Goal: Task Accomplishment & Management: Complete application form

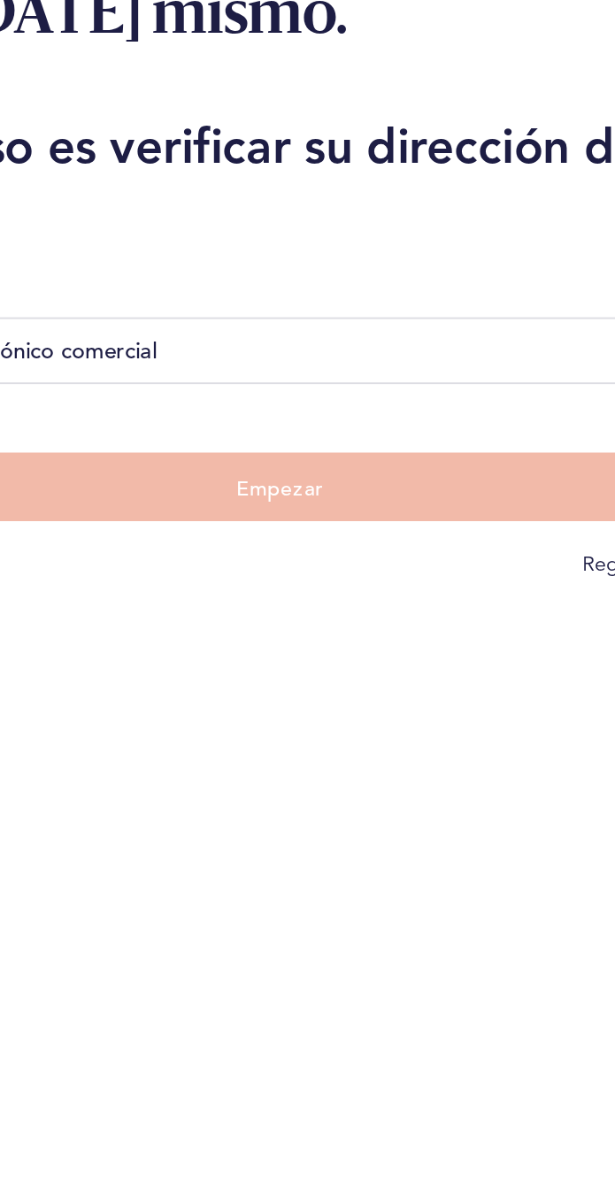
scroll to position [2, 0]
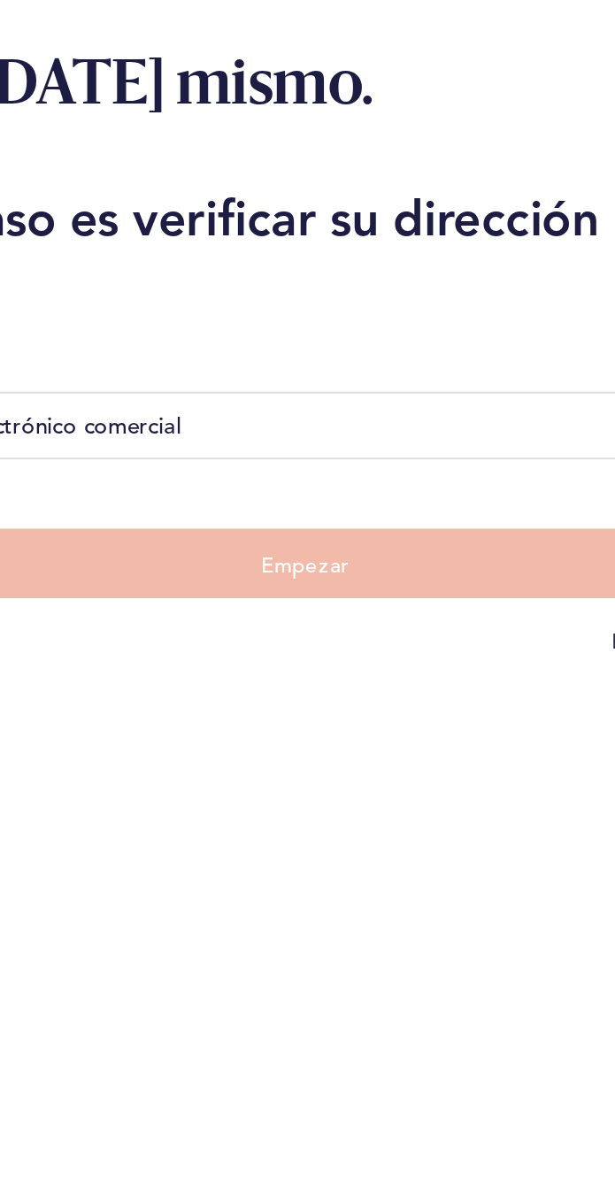
click at [314, 399] on input "Dirección de correo electrónico comercial" at bounding box center [307, 397] width 588 height 35
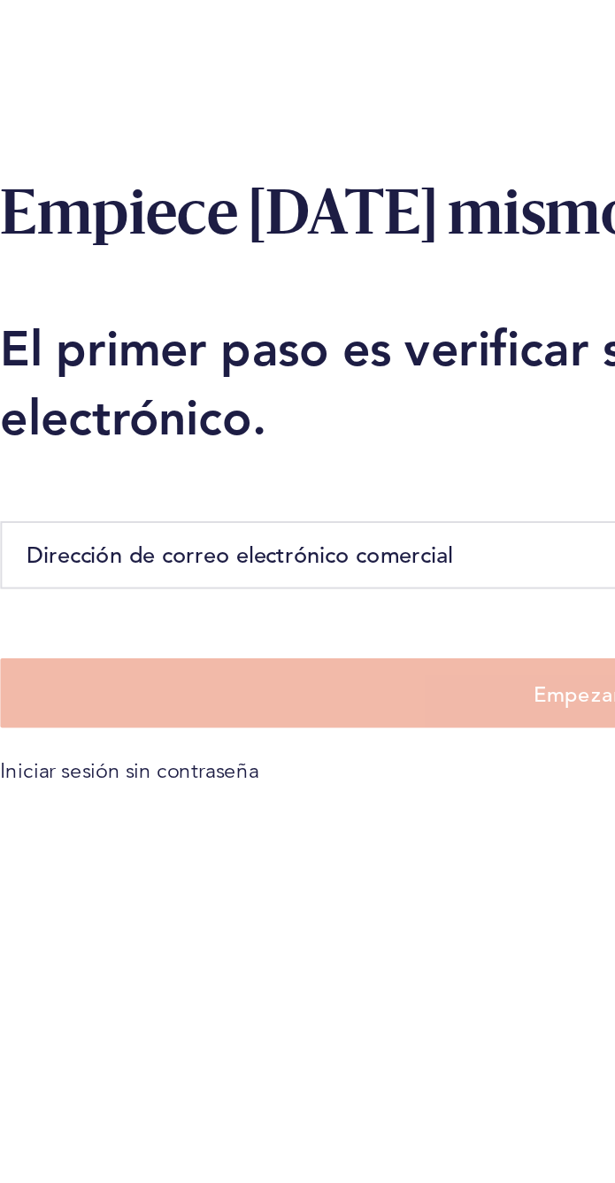
scroll to position [96, 0]
type input "[PERSON_NAME][EMAIL_ADDRESS][DOMAIN_NAME]"
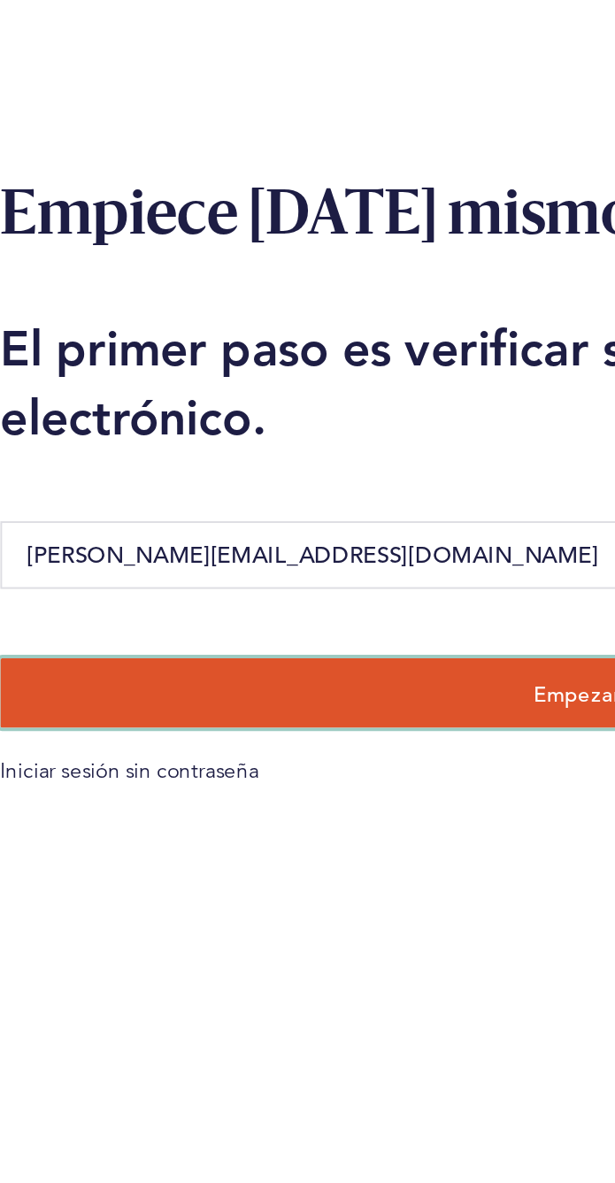
click at [278, 450] on button "Empezar" at bounding box center [307, 467] width 588 height 35
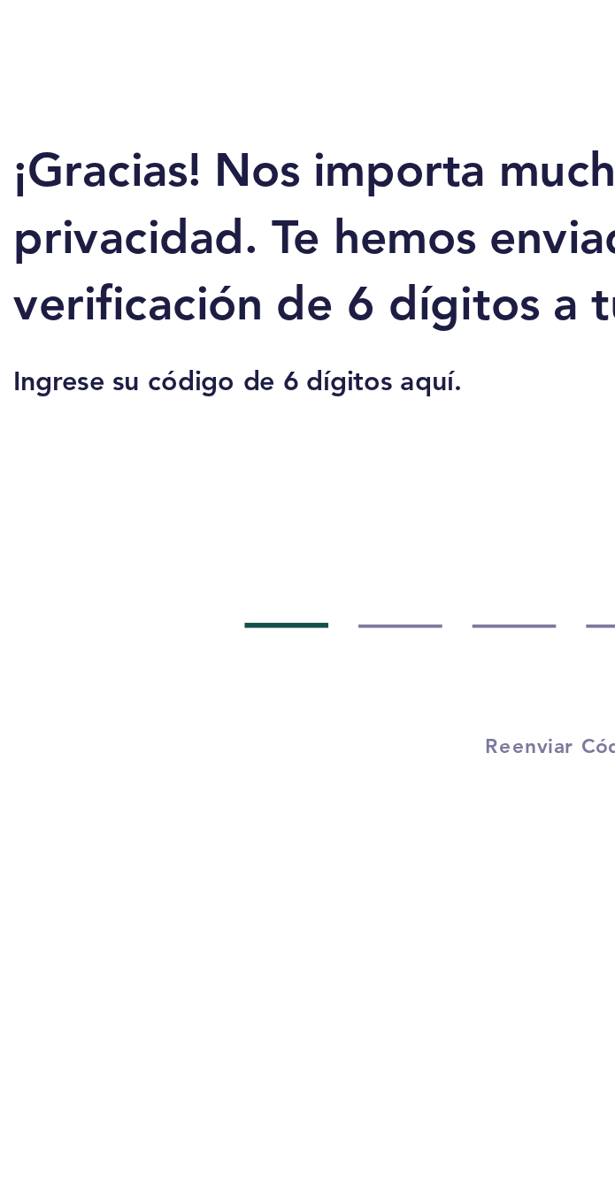
scroll to position [94, 0]
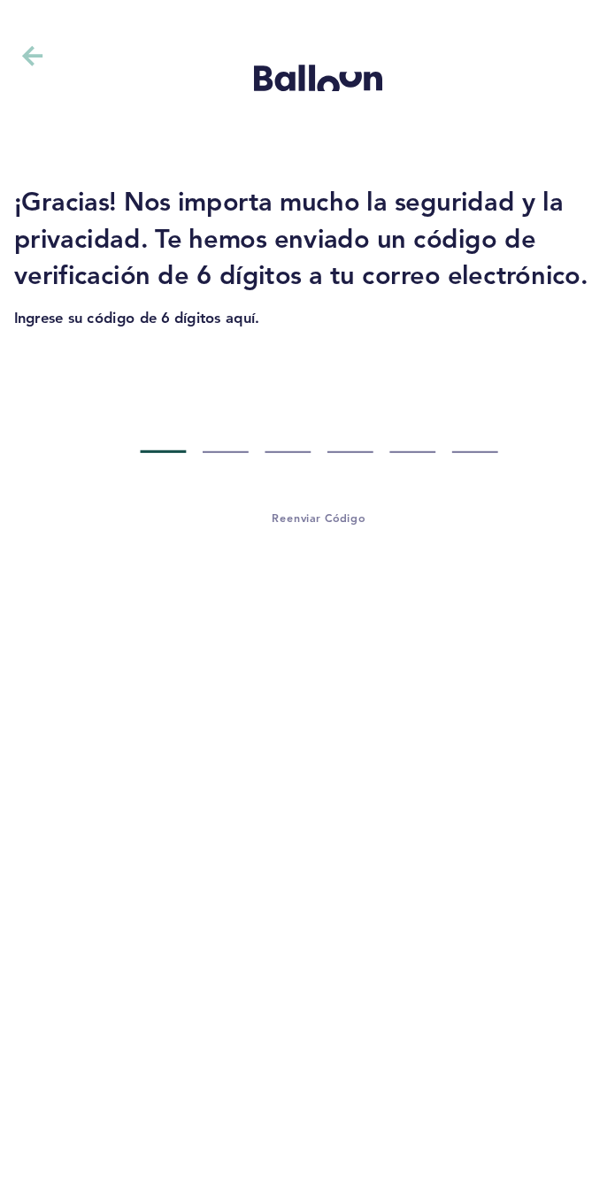
type input "8"
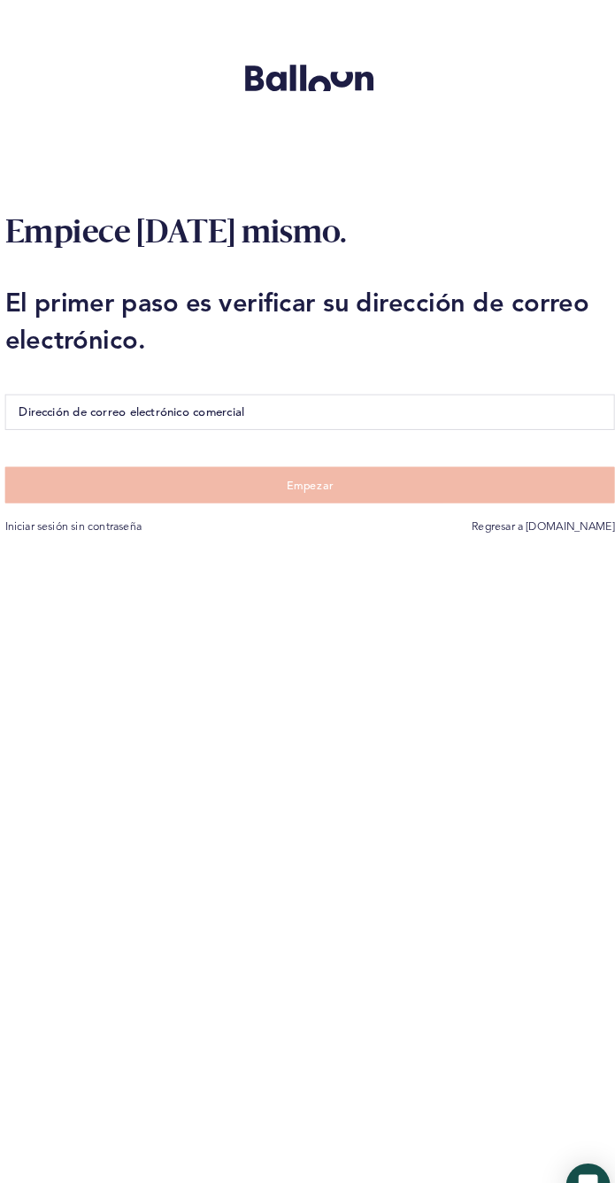
click at [342, 395] on input "Dirección de correo electrónico comercial" at bounding box center [307, 397] width 588 height 35
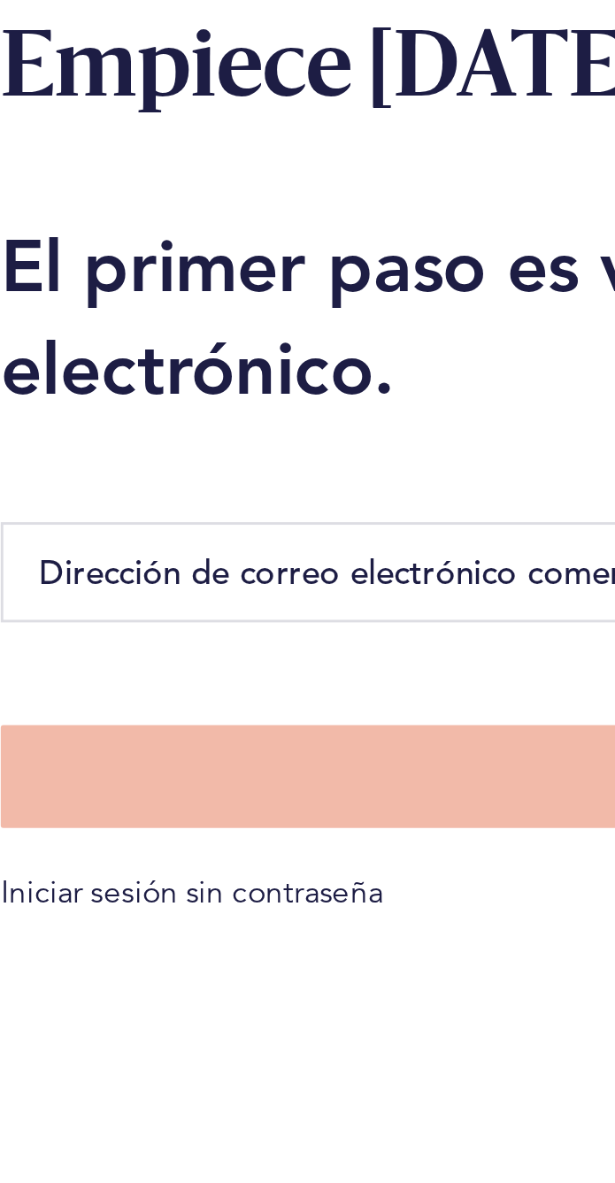
type input "[PERSON_NAME][EMAIL_ADDRESS][DOMAIN_NAME]"
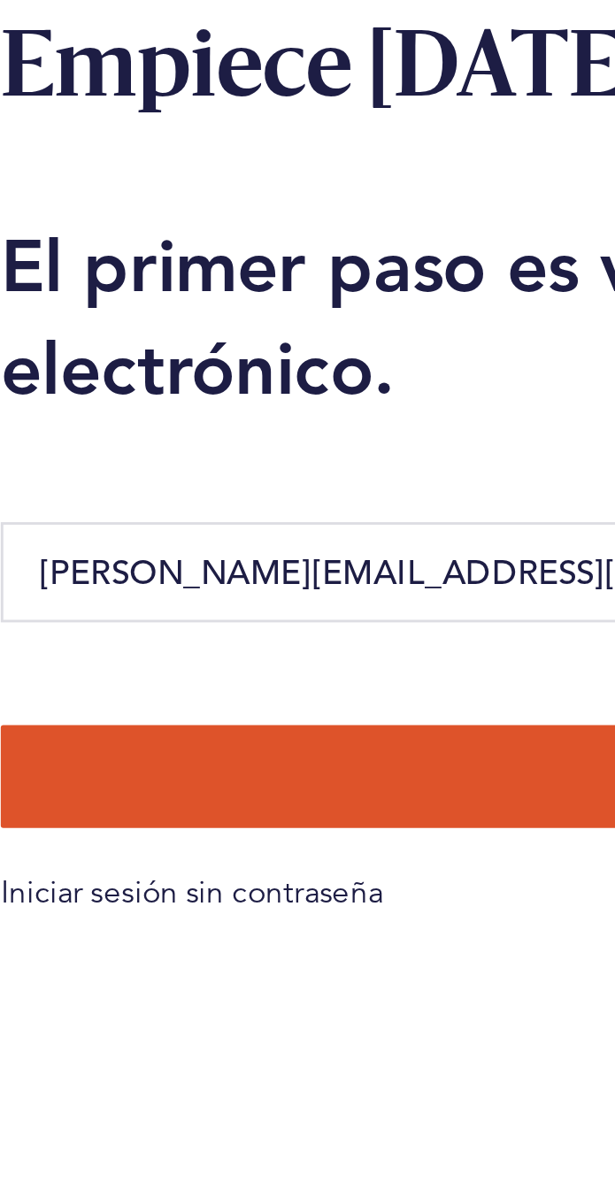
scroll to position [142, 0]
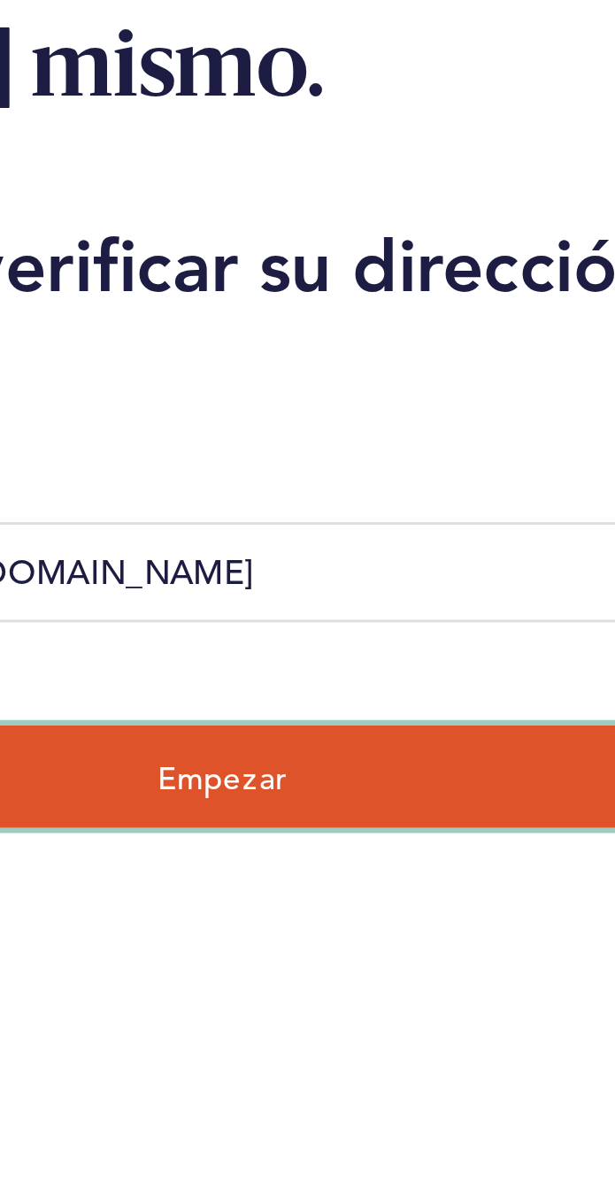
click at [361, 450] on button "Empezar" at bounding box center [307, 467] width 588 height 35
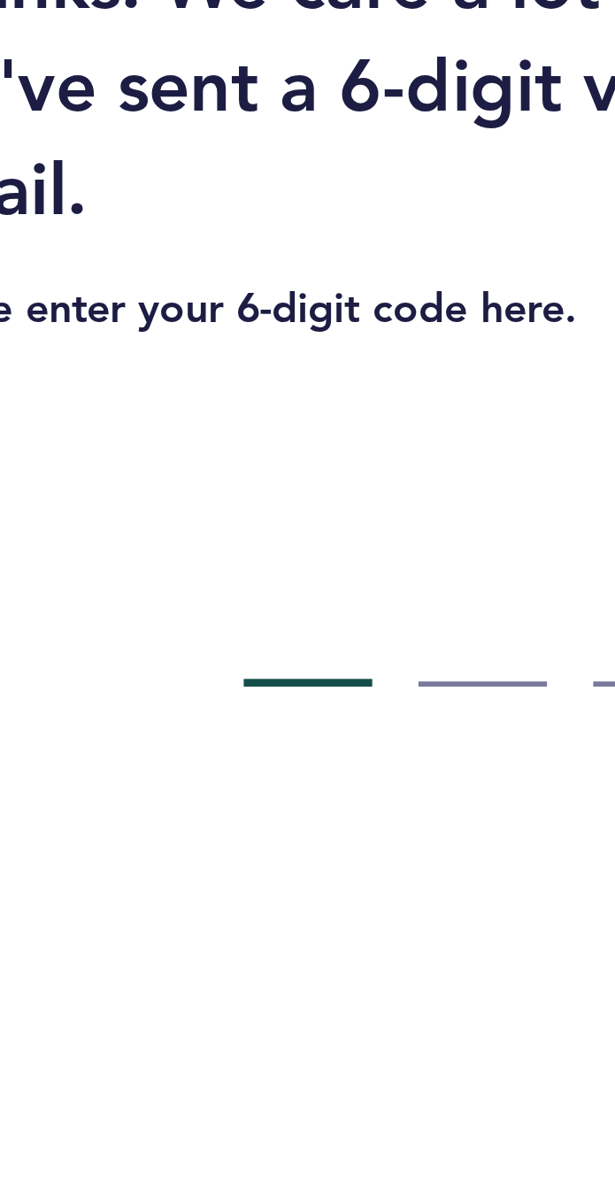
scroll to position [99, 0]
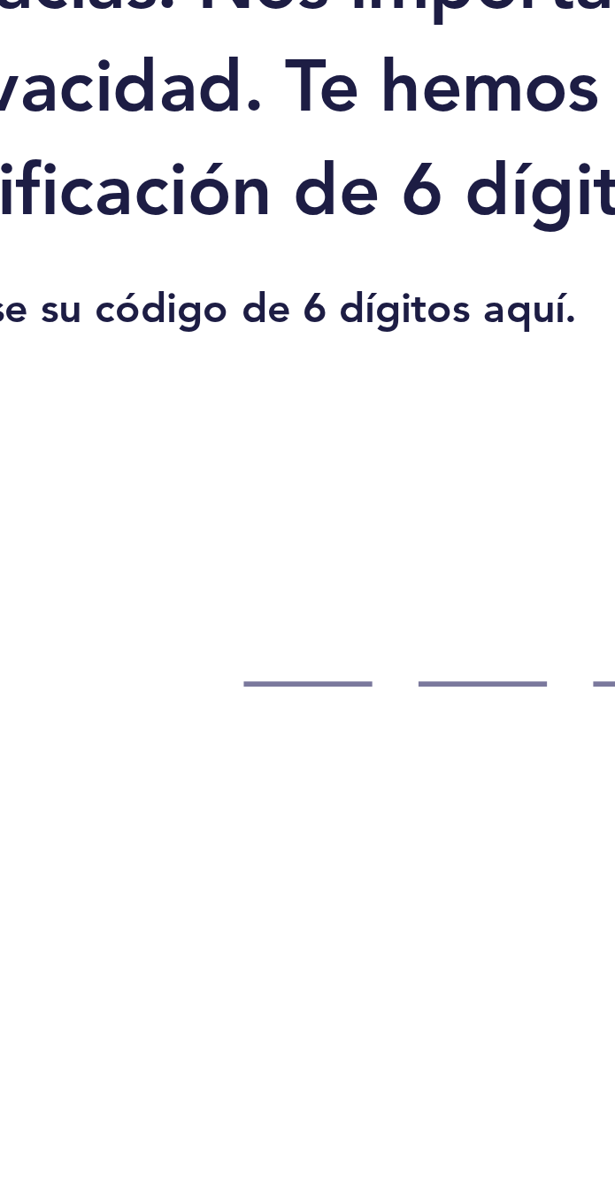
type input "7"
type input "3"
type input "0"
type input "5"
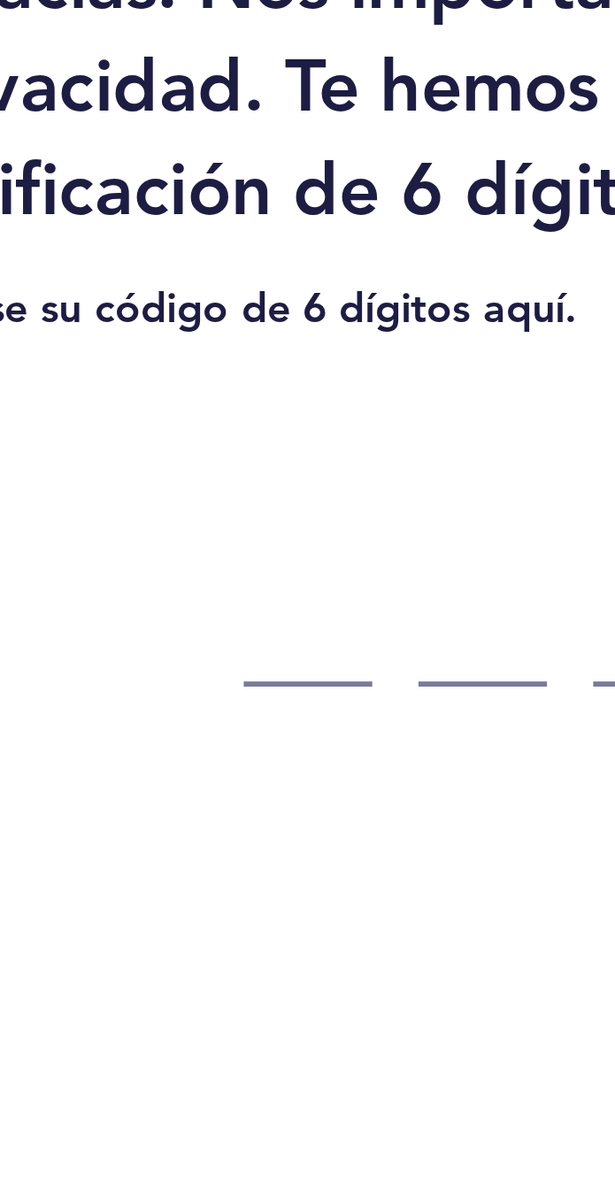
type input "9"
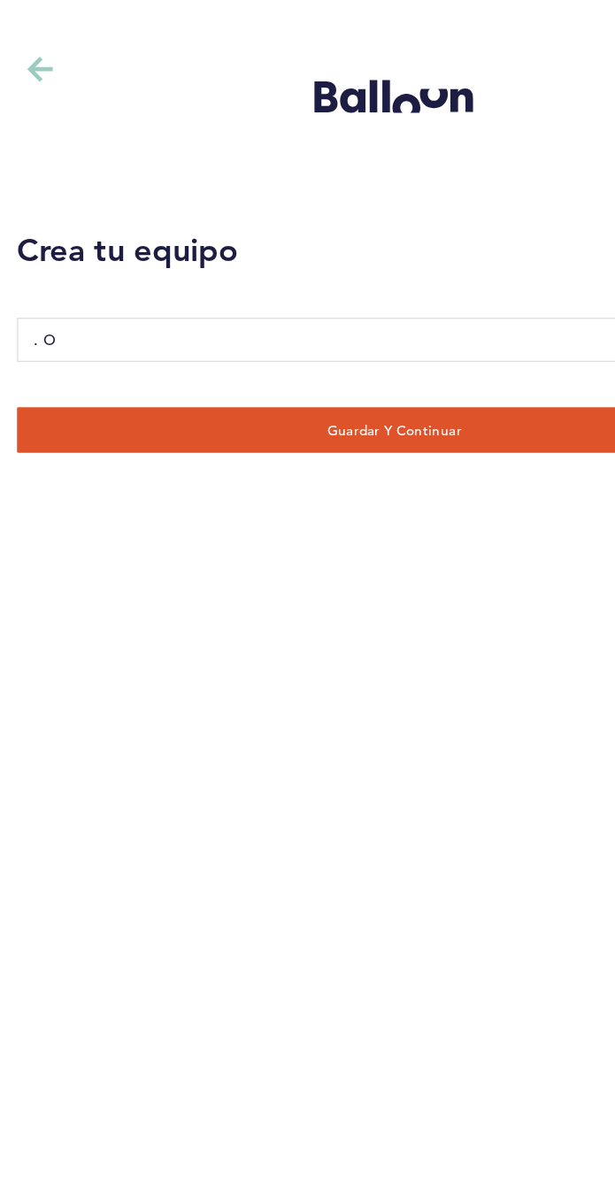
type input "."
type input "Motorola"
click at [457, 70] on div "Crea tu equipo Motorola Guardar y continuar" at bounding box center [307, 591] width 615 height 1183
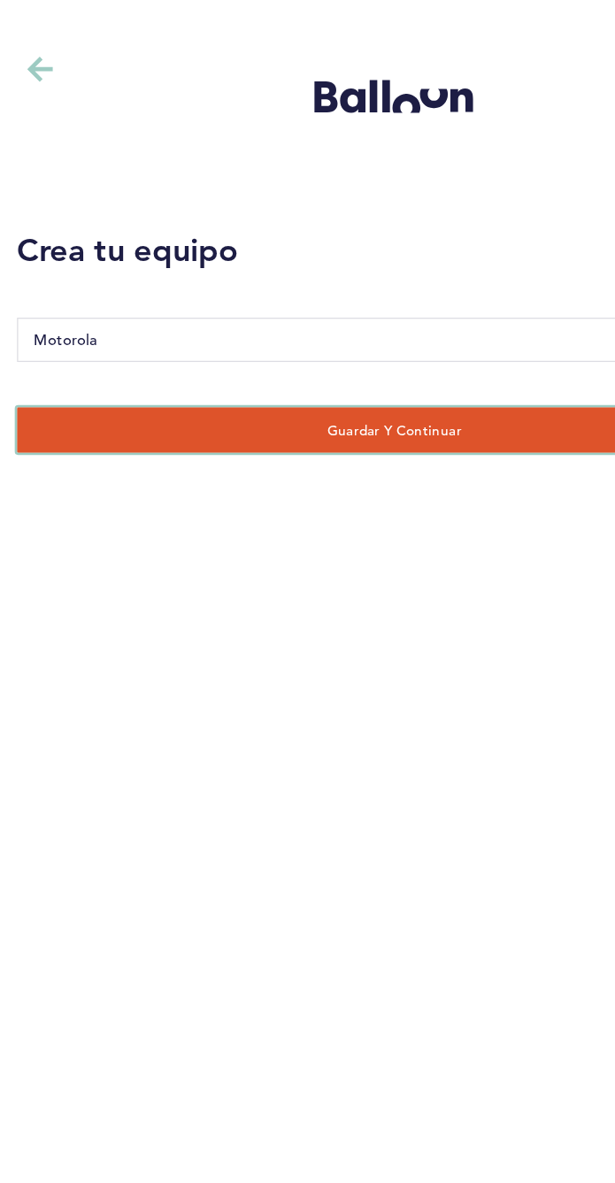
click at [353, 328] on font "Guardar y continuar" at bounding box center [307, 335] width 105 height 14
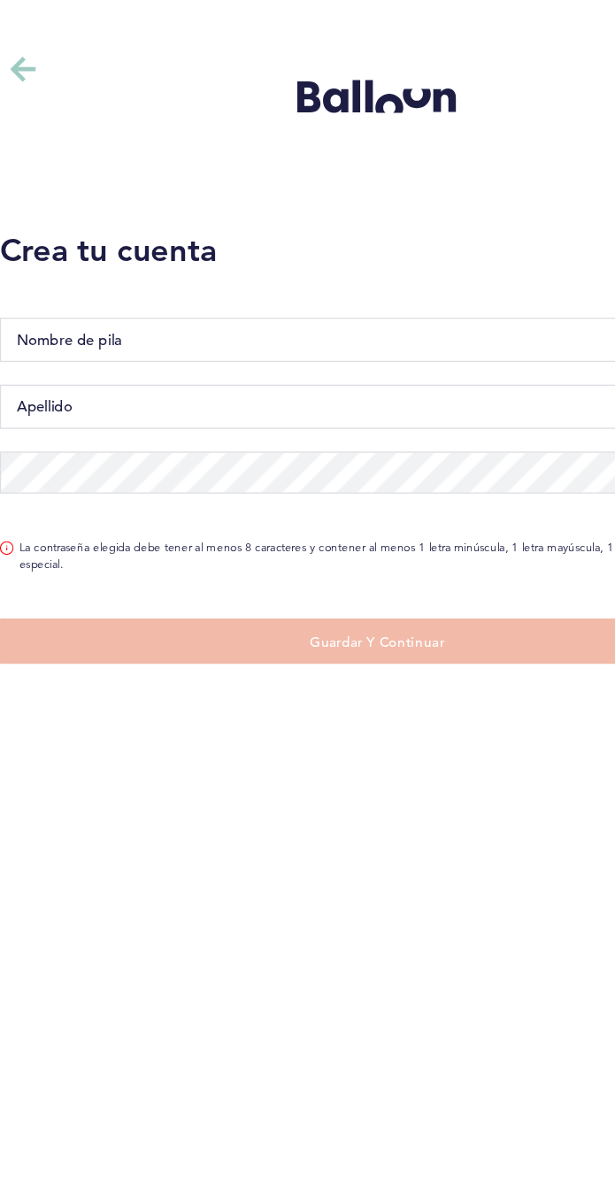
click at [221, 248] on input "Nombre de pila" at bounding box center [307, 265] width 588 height 35
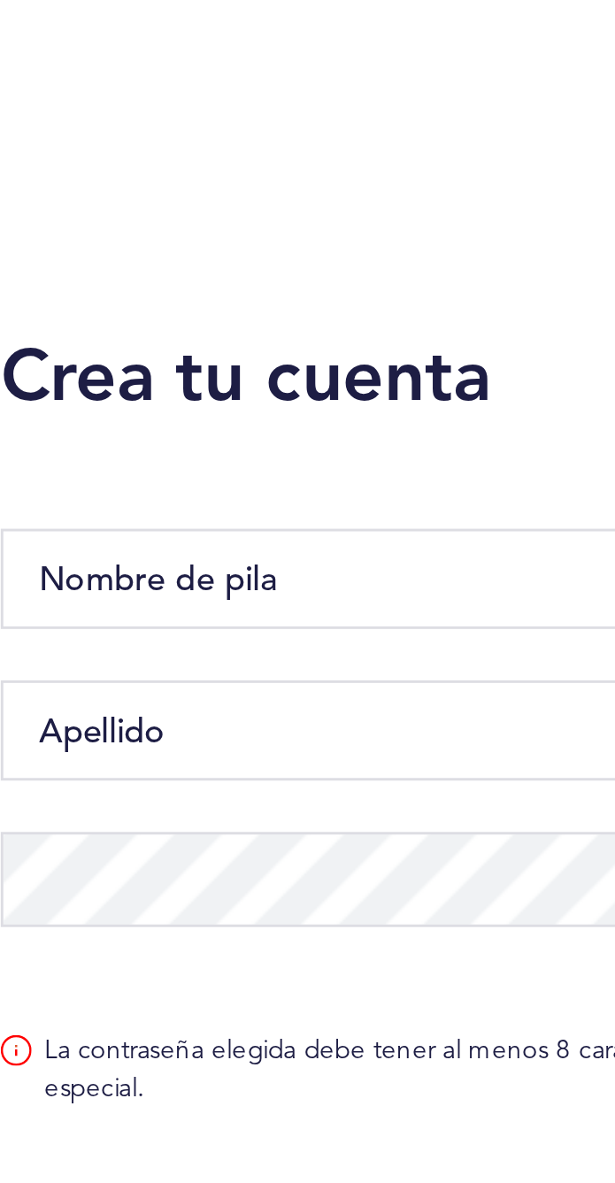
click at [131, 248] on input "Nombre de pila" at bounding box center [307, 265] width 588 height 35
type input "A"
click at [56, 248] on input "Armado" at bounding box center [307, 265] width 588 height 35
click at [222, 248] on input "Armado" at bounding box center [307, 265] width 588 height 35
click at [53, 248] on input "Armadon" at bounding box center [307, 265] width 588 height 35
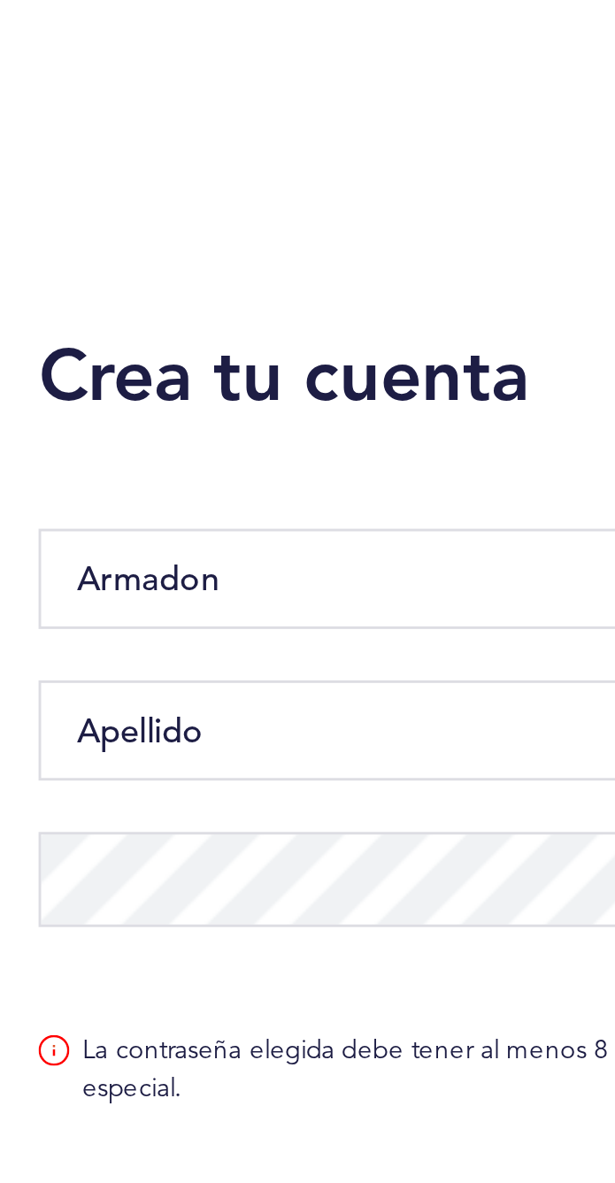
click at [101, 248] on input "Armadon" at bounding box center [307, 265] width 588 height 35
click at [85, 248] on input "Armado" at bounding box center [307, 265] width 588 height 35
click at [57, 248] on input "Armado" at bounding box center [307, 265] width 588 height 35
type input "Armando"
click at [211, 177] on h1 "Crea tu cuenta" at bounding box center [307, 194] width 588 height 35
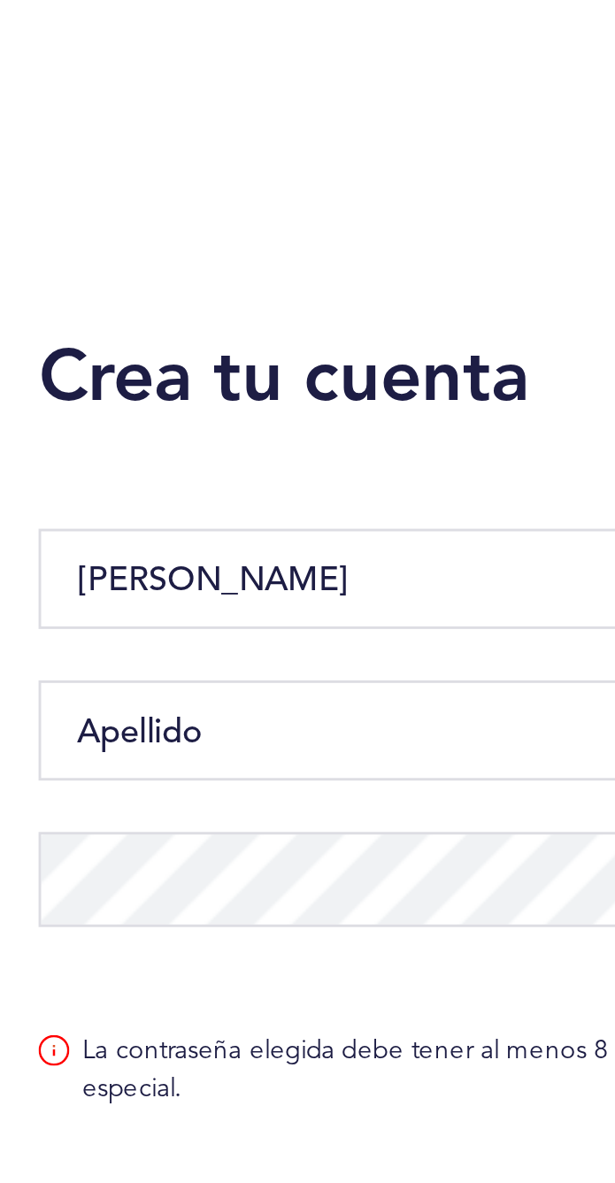
click at [211, 177] on h1 "Crea tu cuenta" at bounding box center [307, 194] width 588 height 35
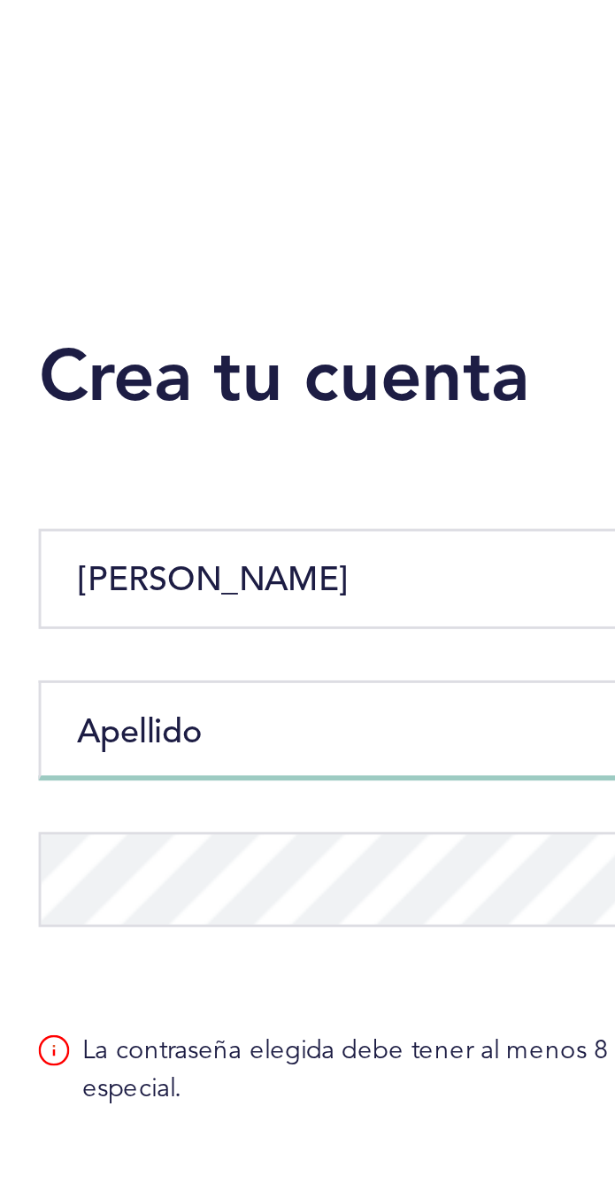
click at [113, 300] on input "Apellido" at bounding box center [307, 317] width 588 height 35
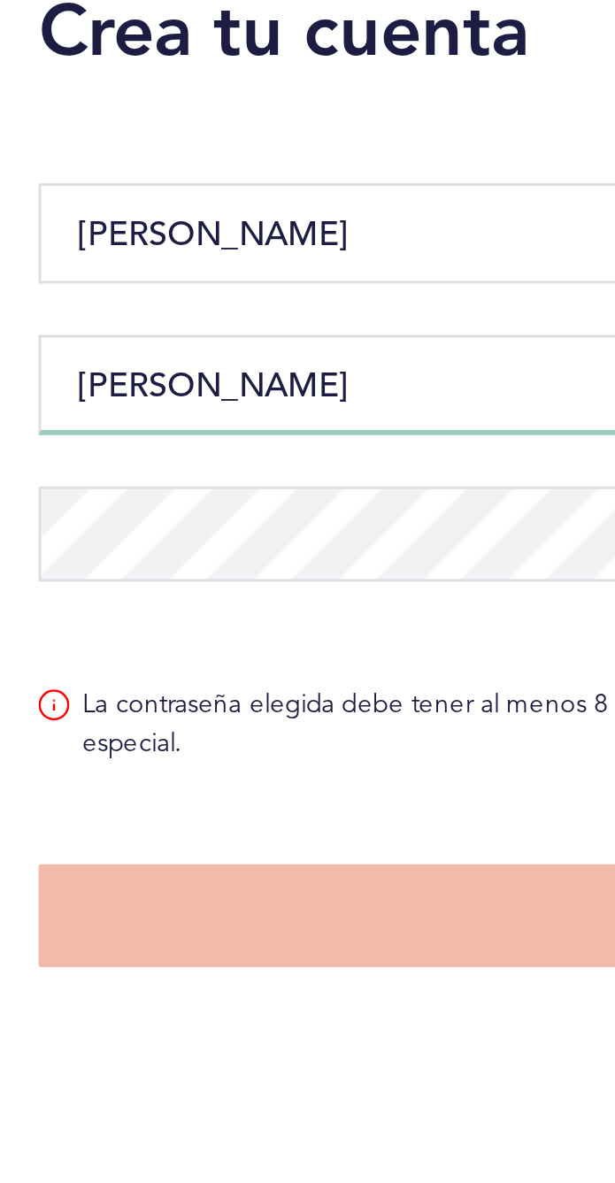
type input "Maldonado"
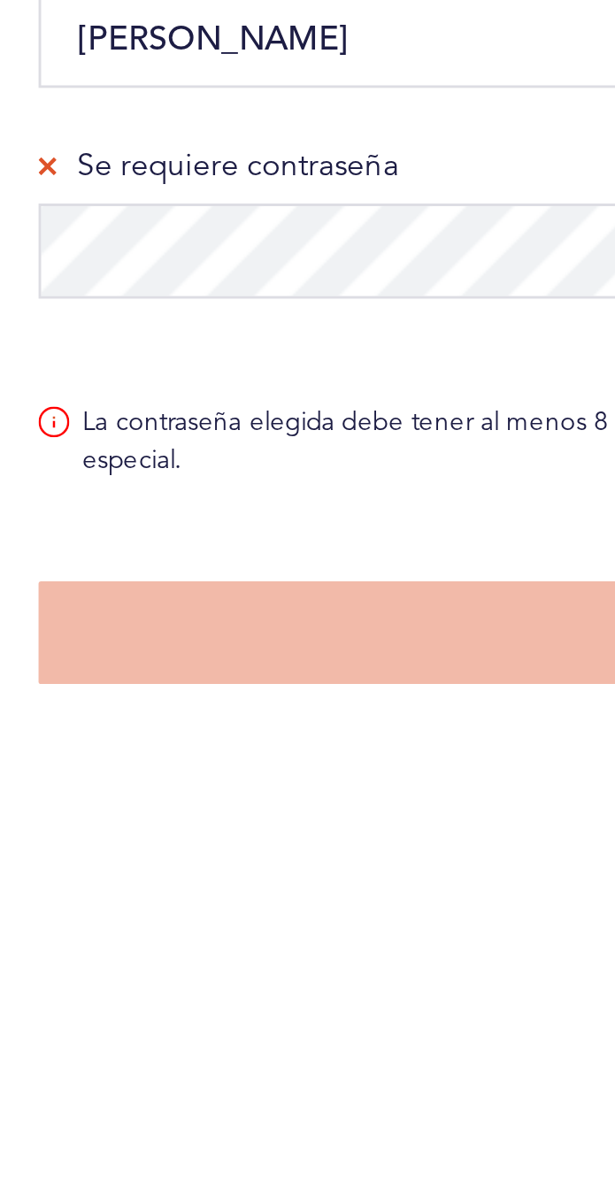
click at [144, 478] on div "Guardar y continuar" at bounding box center [307, 509] width 615 height 62
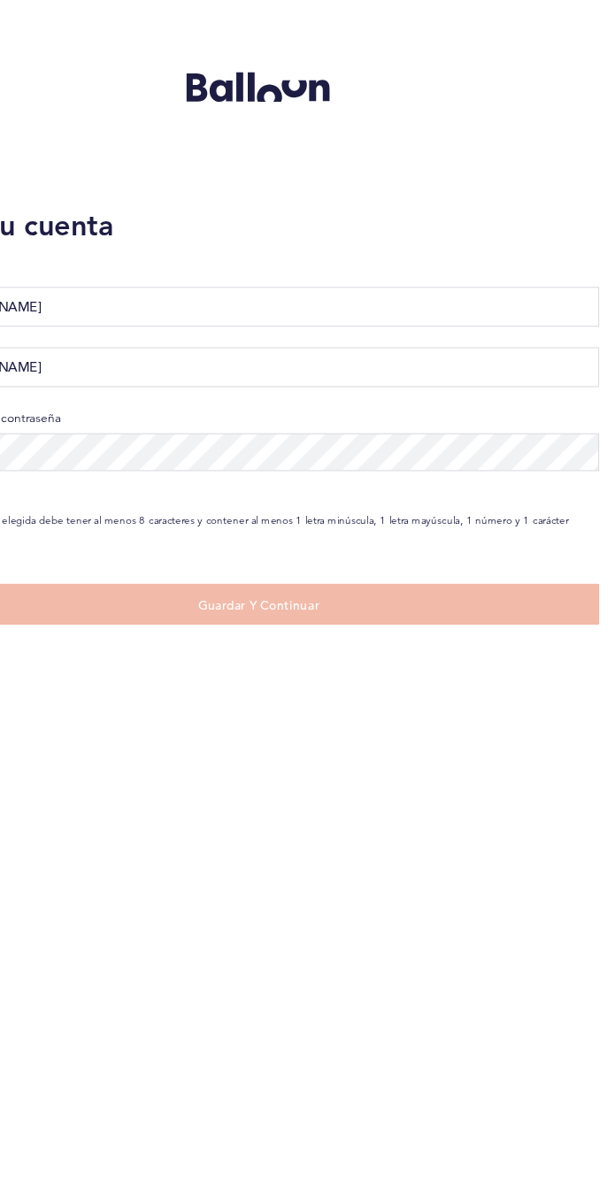
scroll to position [0, 0]
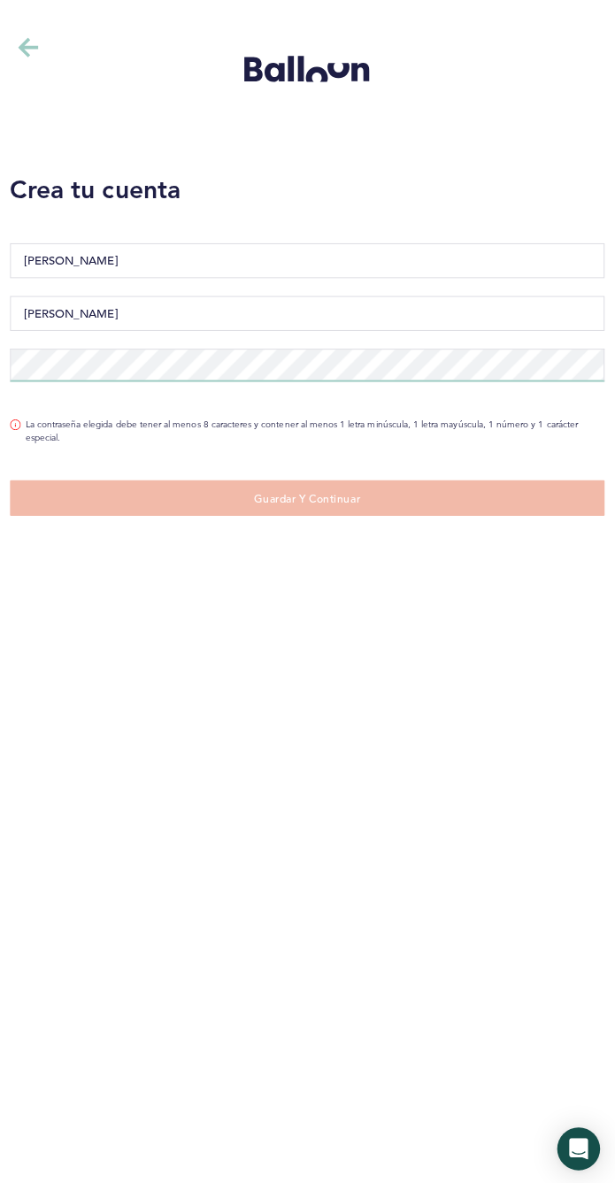
click at [148, 343] on div "Se requiere contraseña" at bounding box center [307, 368] width 615 height 50
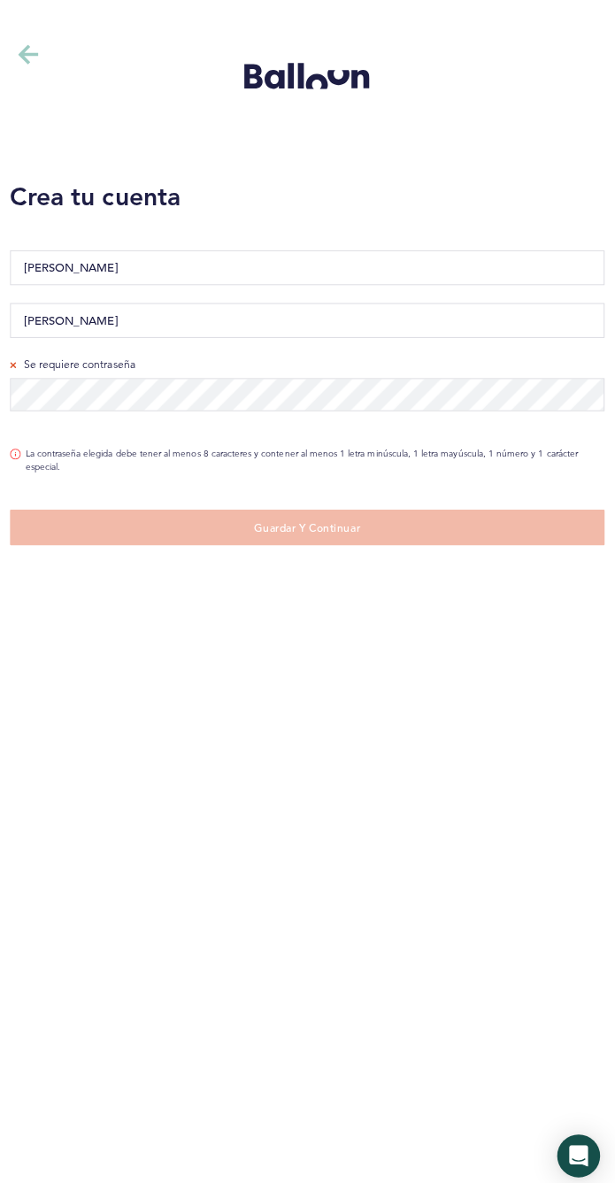
click at [431, 478] on div "Guardar y continuar" at bounding box center [307, 509] width 615 height 62
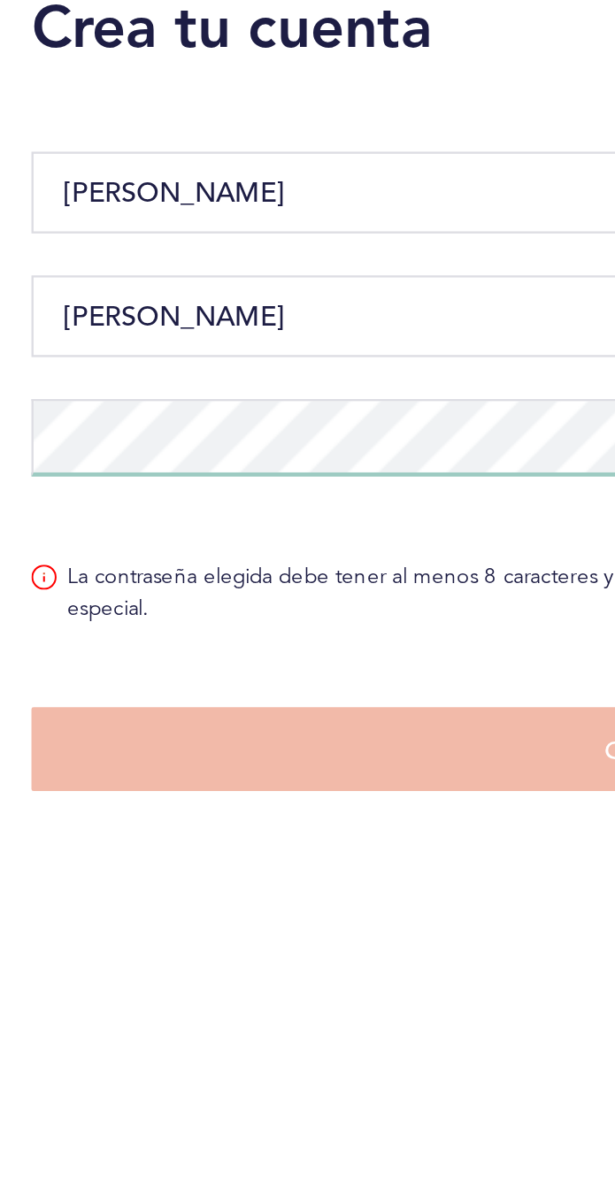
click at [125, 343] on div "Se requiere contraseña" at bounding box center [307, 368] width 615 height 50
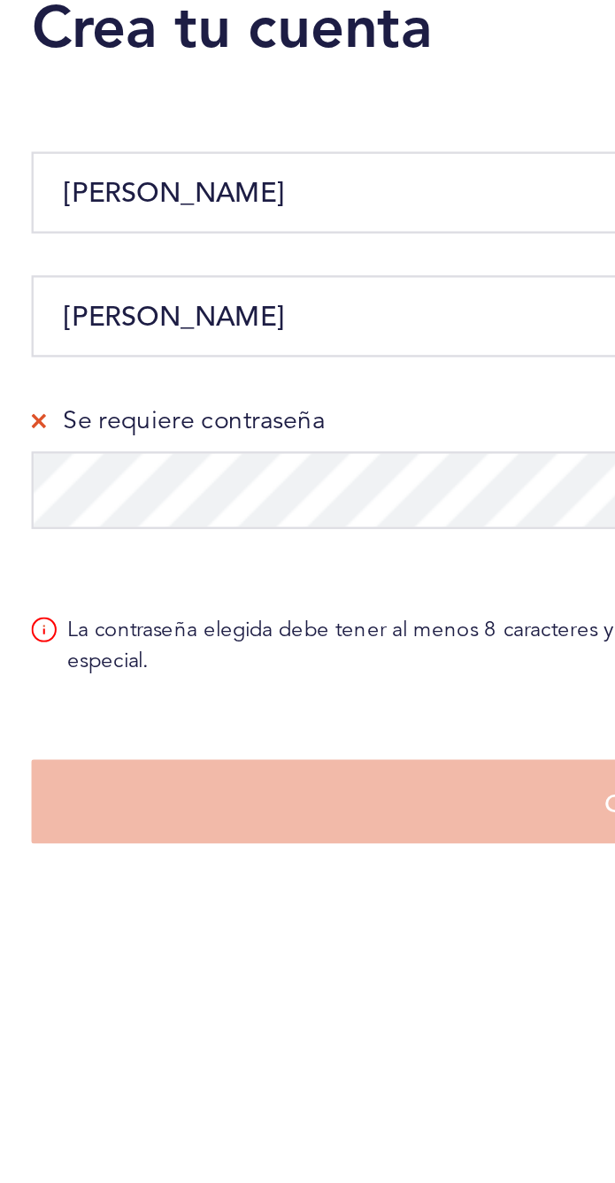
click at [173, 478] on div "Guardar y continuar" at bounding box center [307, 509] width 615 height 62
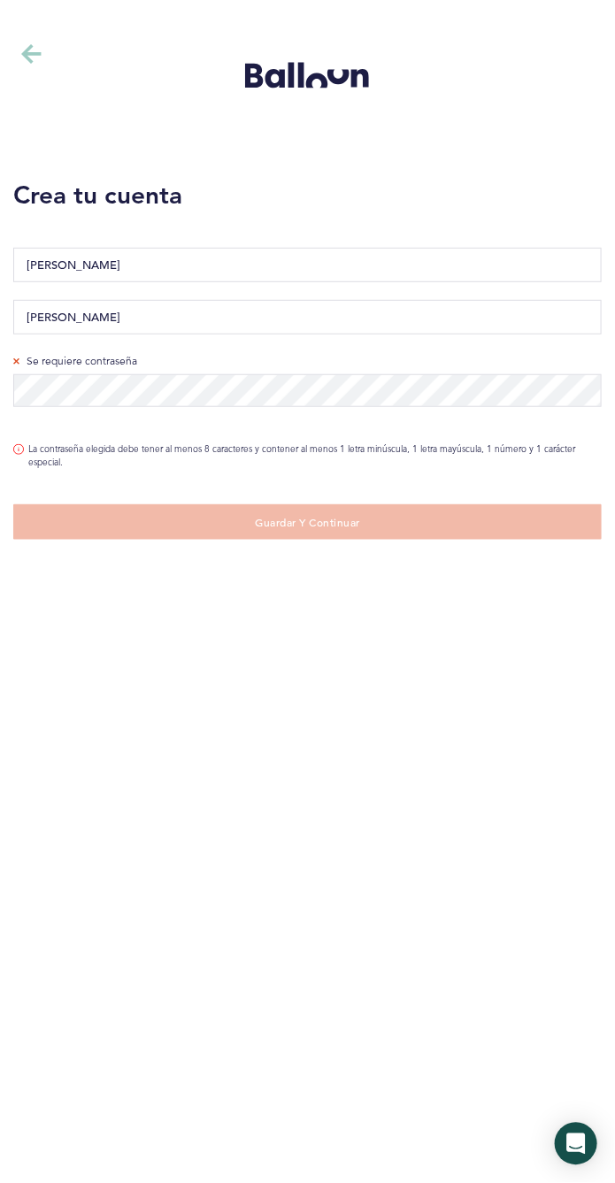
scroll to position [142, 0]
click at [590, 801] on div "Crea tu cuenta Armando Maldonado Se requiere contraseña La contraseña elegida d…" at bounding box center [307, 591] width 615 height 1183
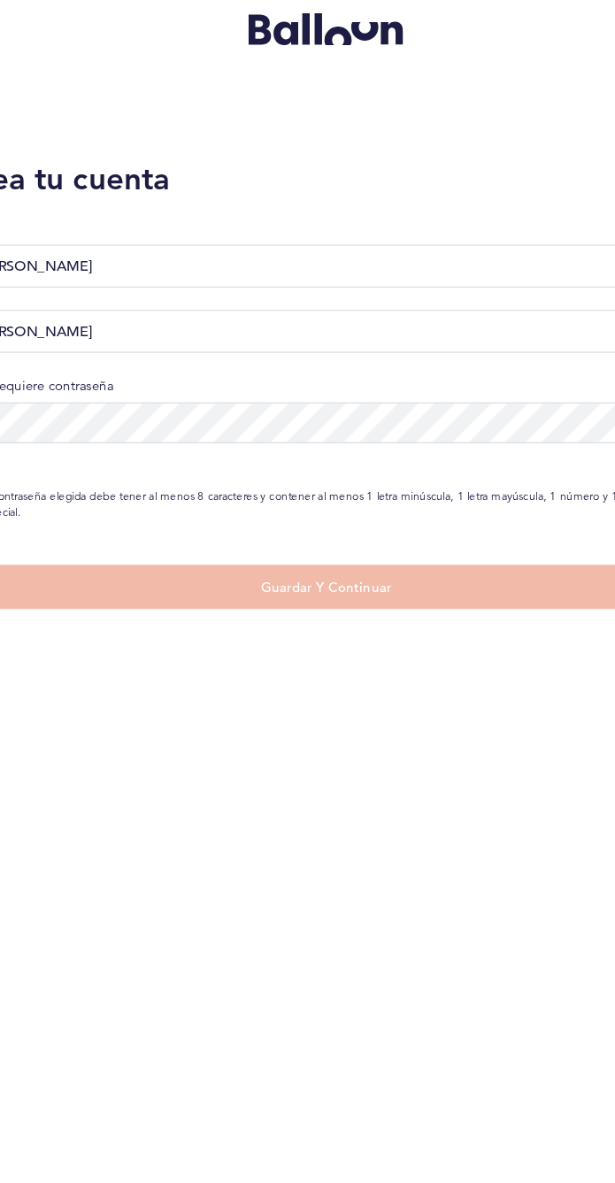
scroll to position [134, 0]
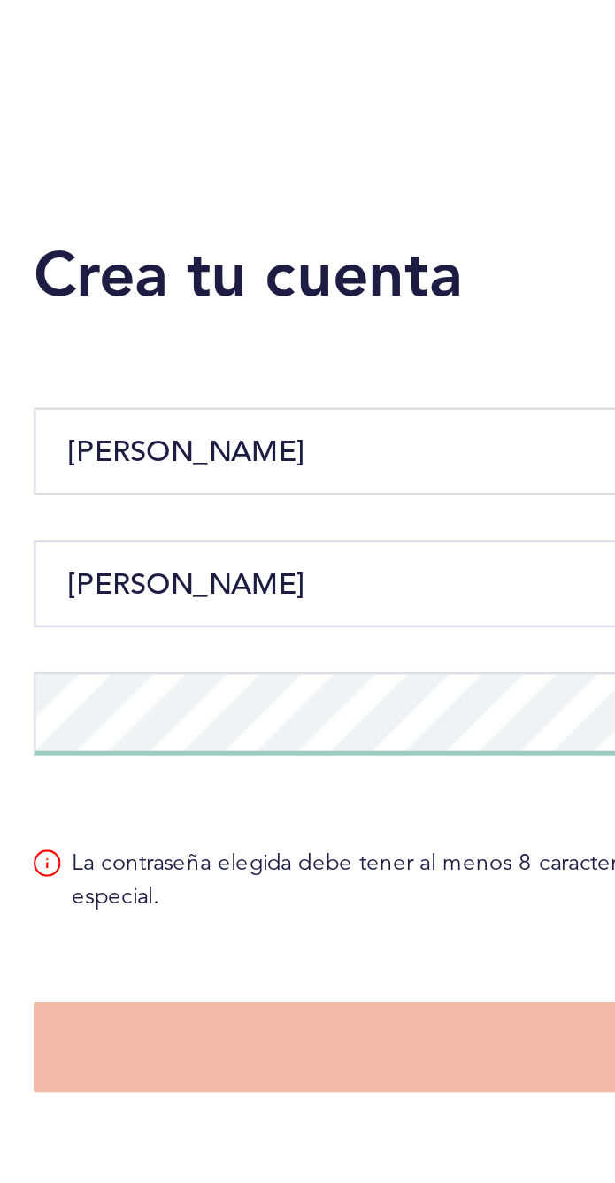
click at [130, 258] on div "Crea tu cuenta Armando Maldonado Se requiere contraseña La contraseña elegida d…" at bounding box center [307, 347] width 615 height 341
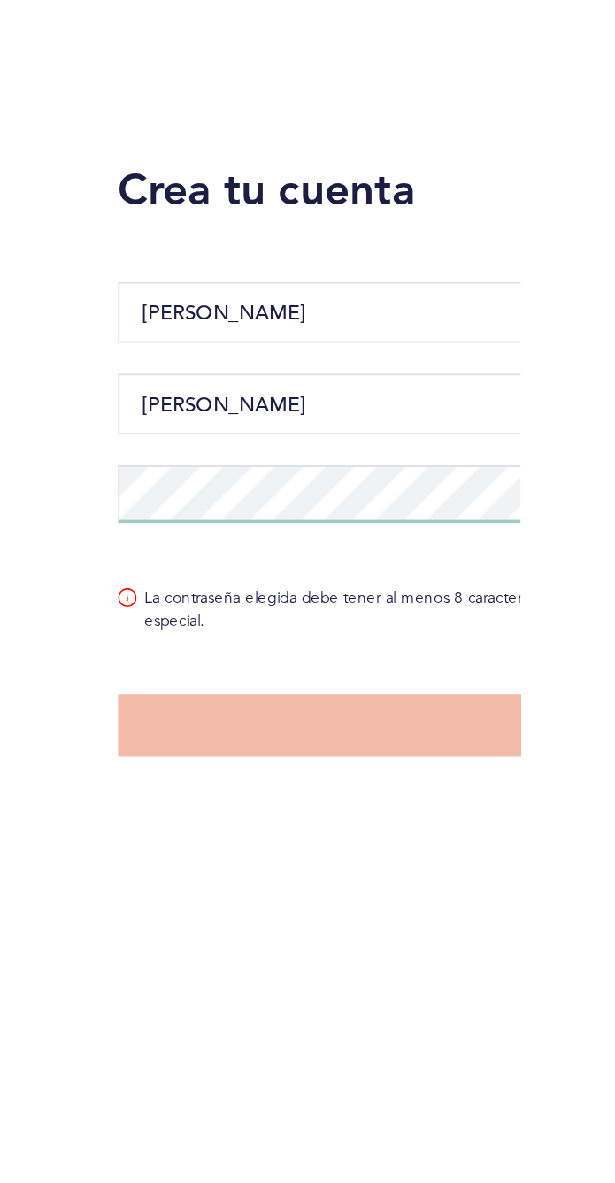
scroll to position [99, 0]
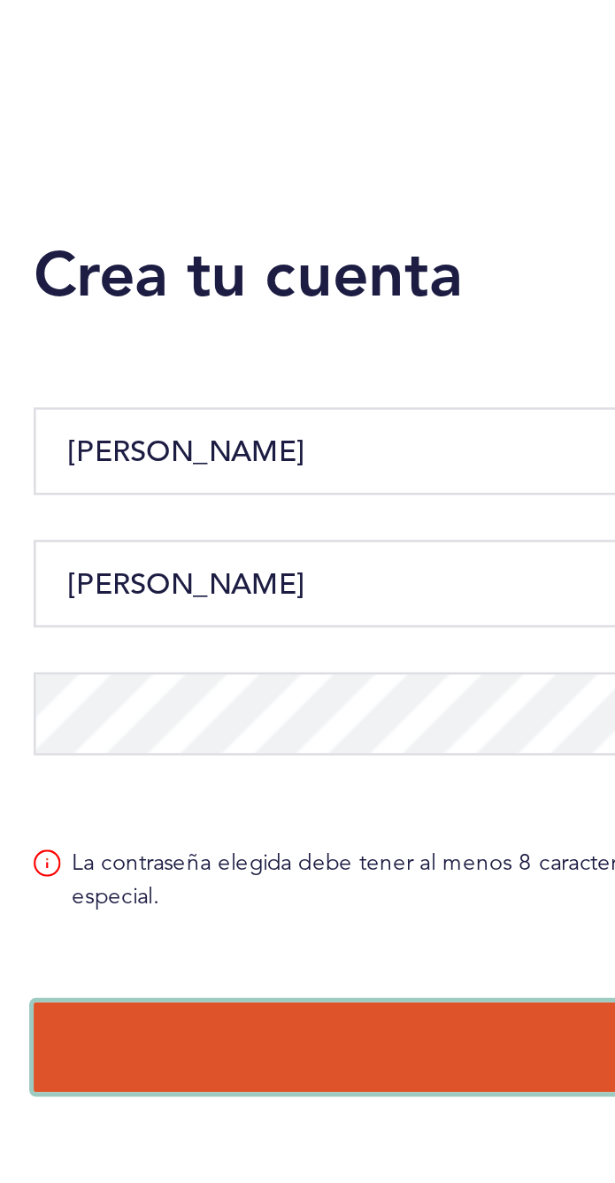
click at [162, 482] on button "Guardar y continuar" at bounding box center [307, 499] width 588 height 35
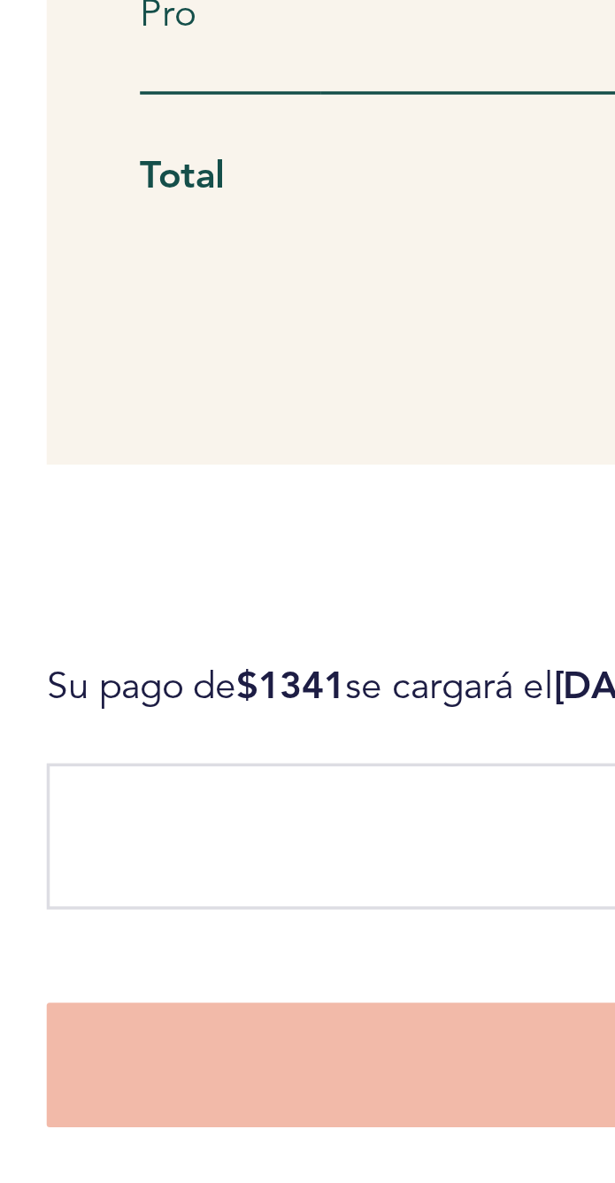
scroll to position [0, 0]
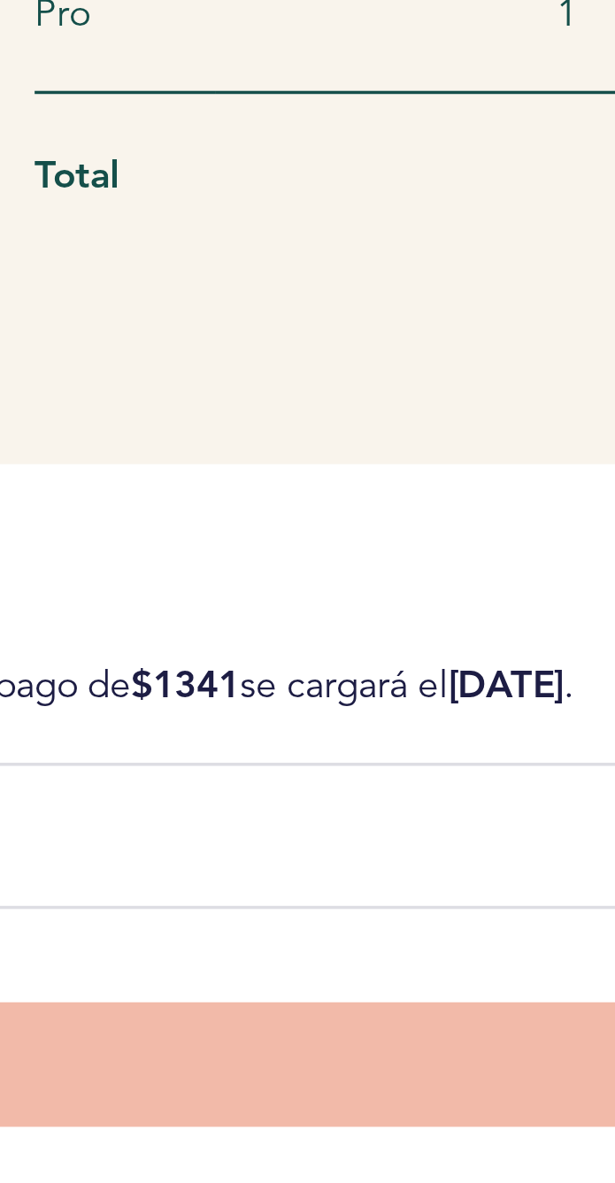
click at [203, 1063] on div at bounding box center [307, 1084] width 588 height 42
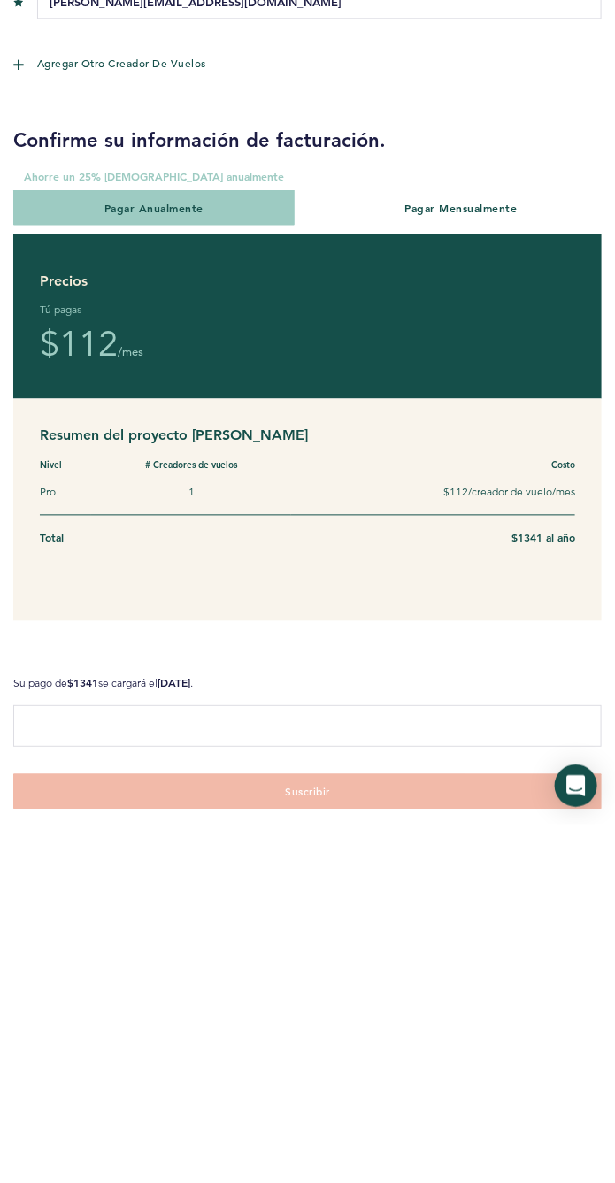
scroll to position [99, 0]
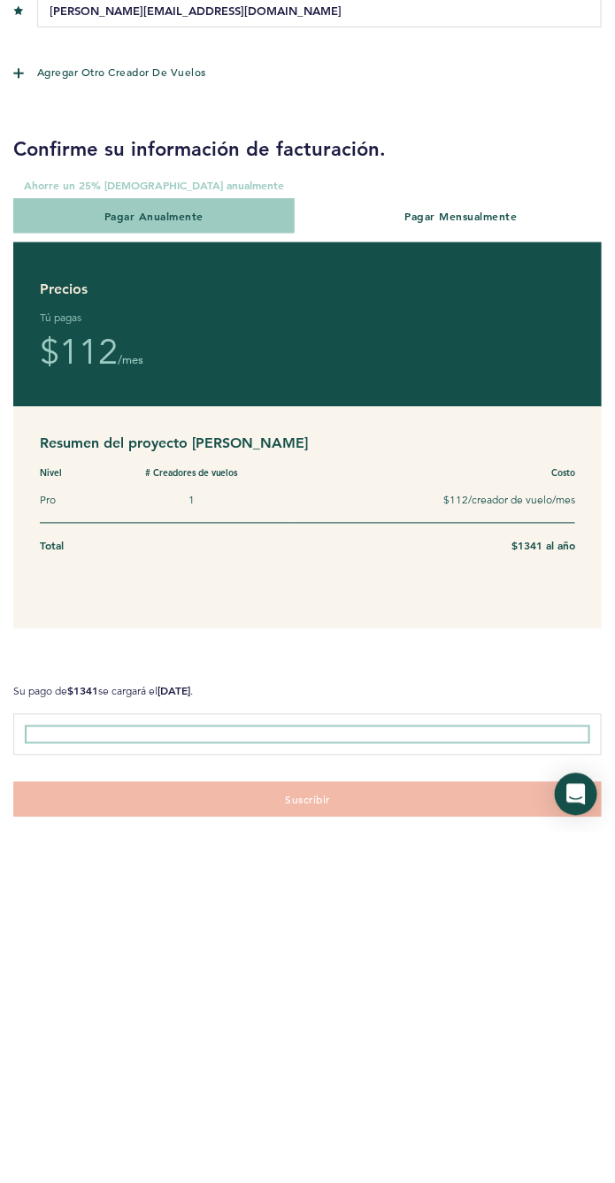
click at [451, 1077] on iframe at bounding box center [308, 1084] width 562 height 15
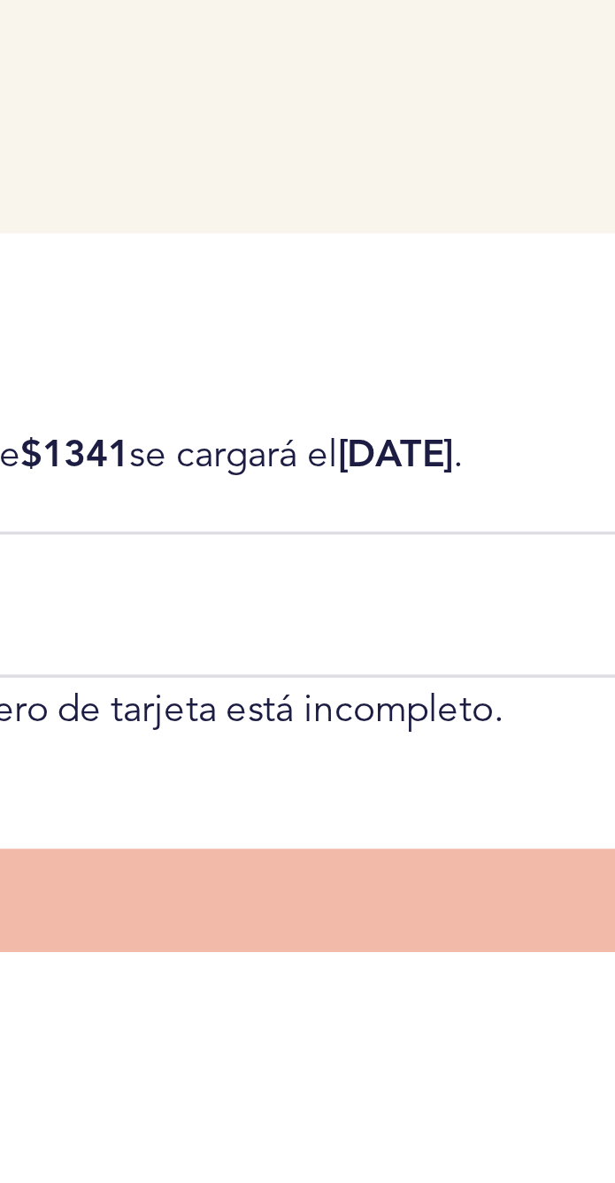
click at [169, 1063] on div at bounding box center [307, 1084] width 588 height 42
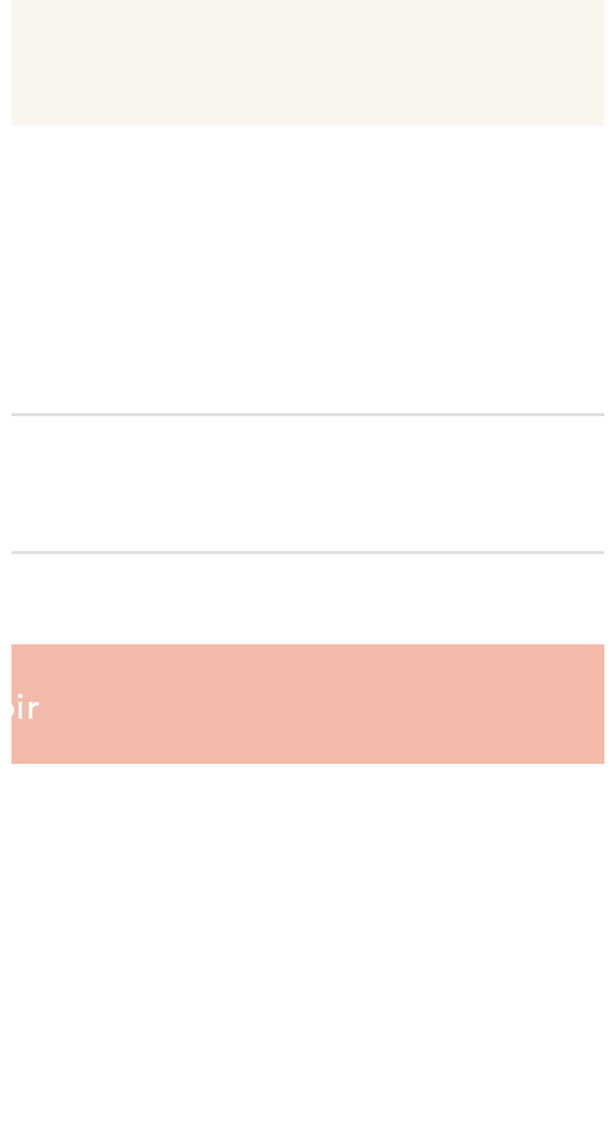
scroll to position [42, 0]
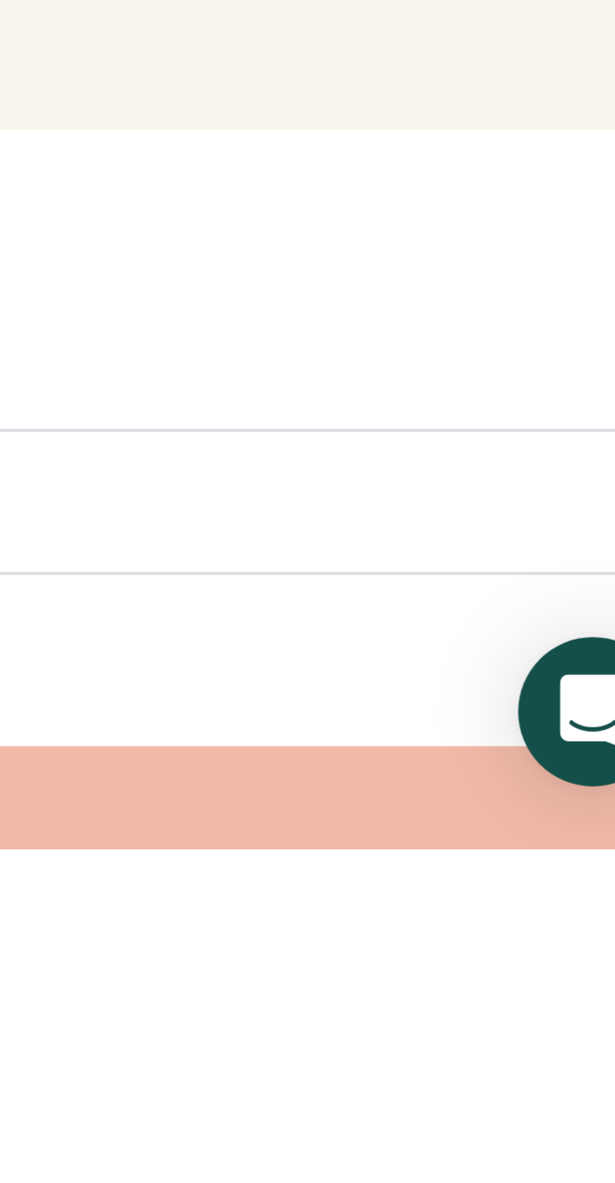
click at [541, 1063] on div at bounding box center [307, 1084] width 588 height 42
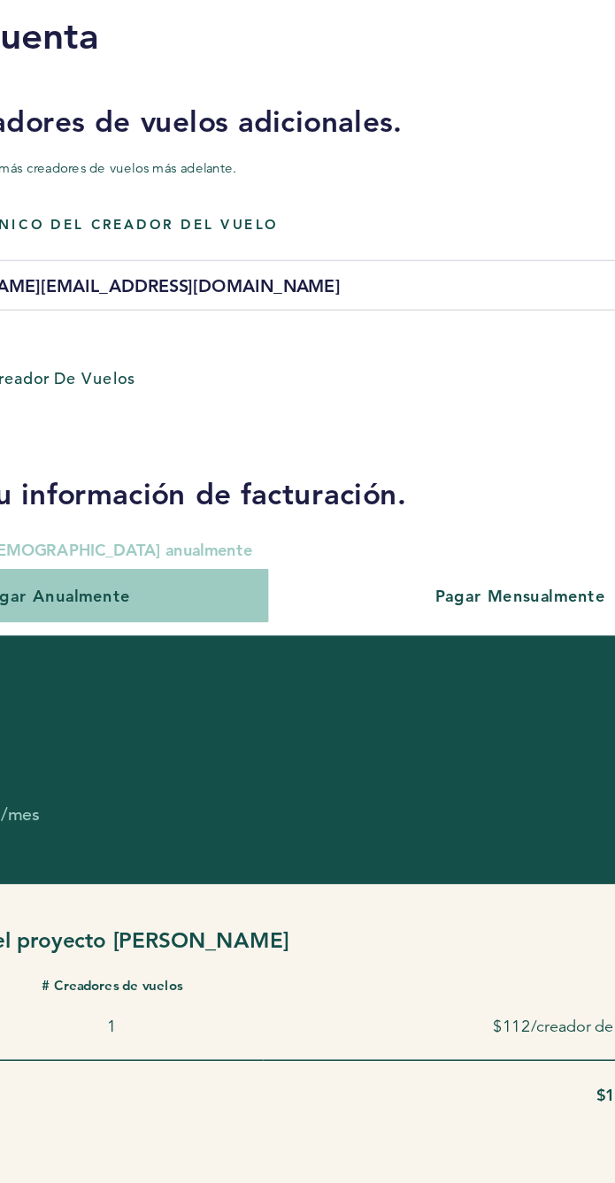
scroll to position [3, 0]
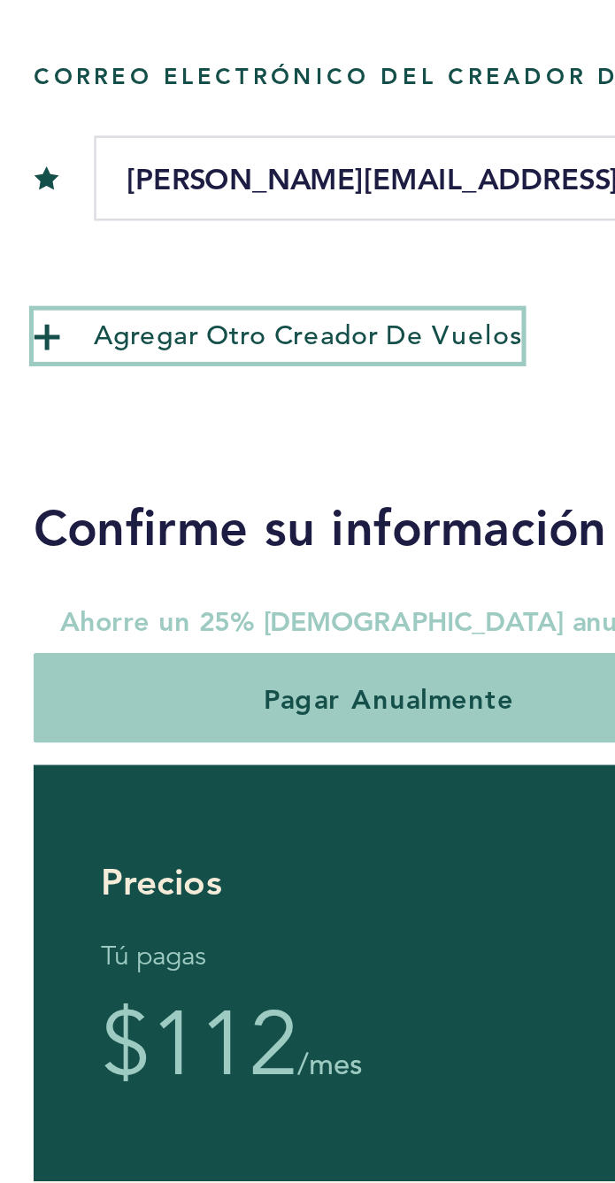
click at [158, 414] on font "Agregar otro creador de vuelos" at bounding box center [121, 421] width 169 height 14
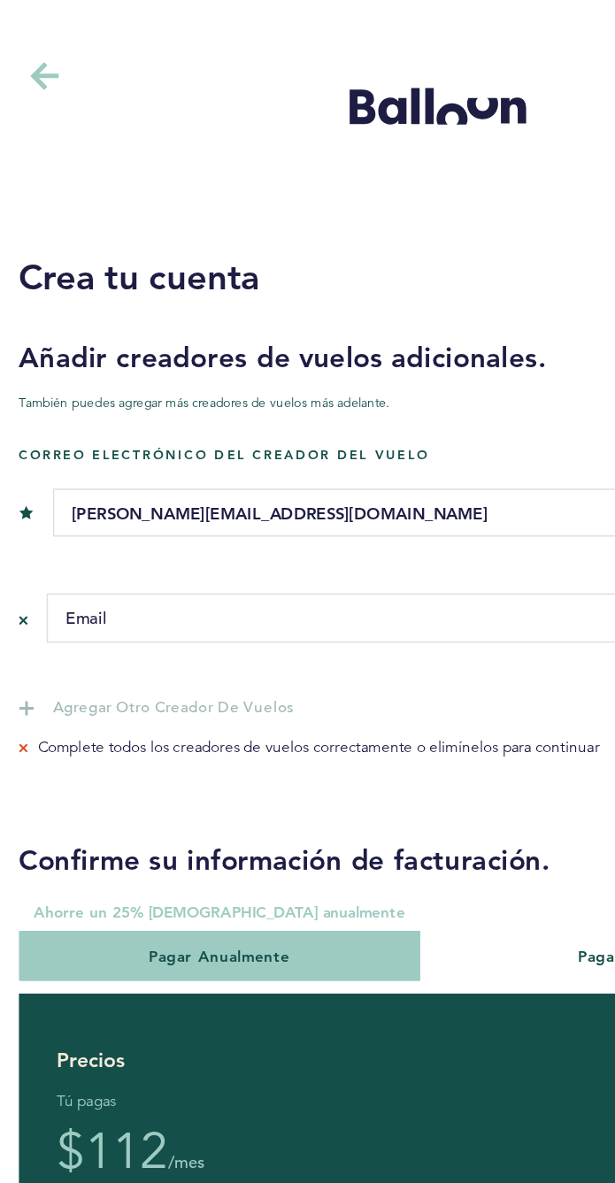
scroll to position [1, 0]
